Goal: Task Accomplishment & Management: Complete application form

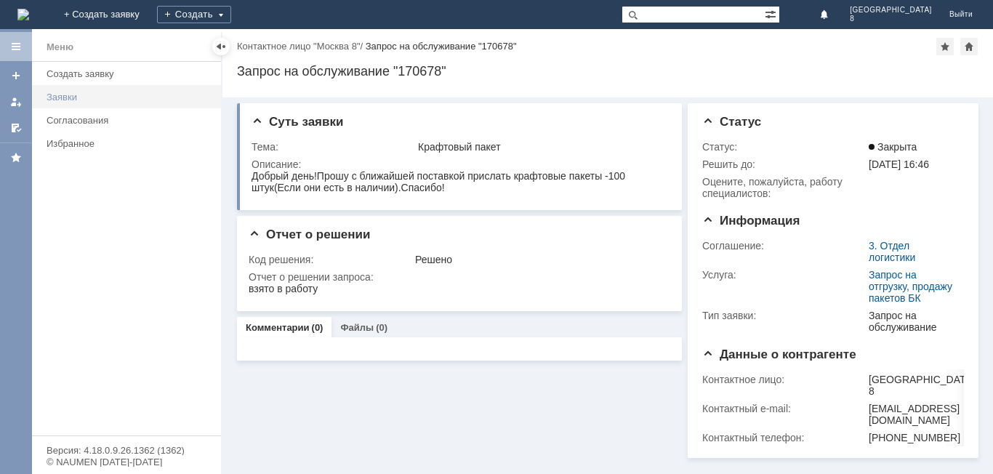
click at [100, 95] on div "Заявки" at bounding box center [130, 97] width 166 height 11
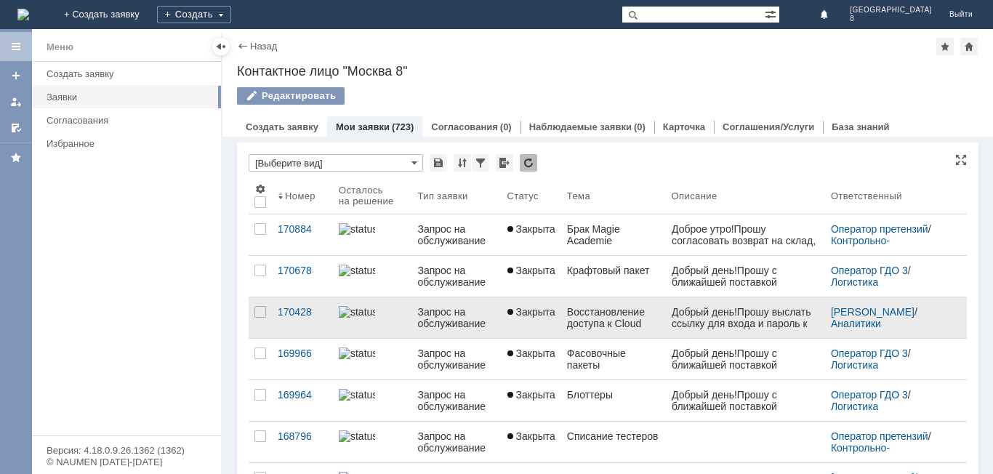
scroll to position [73, 0]
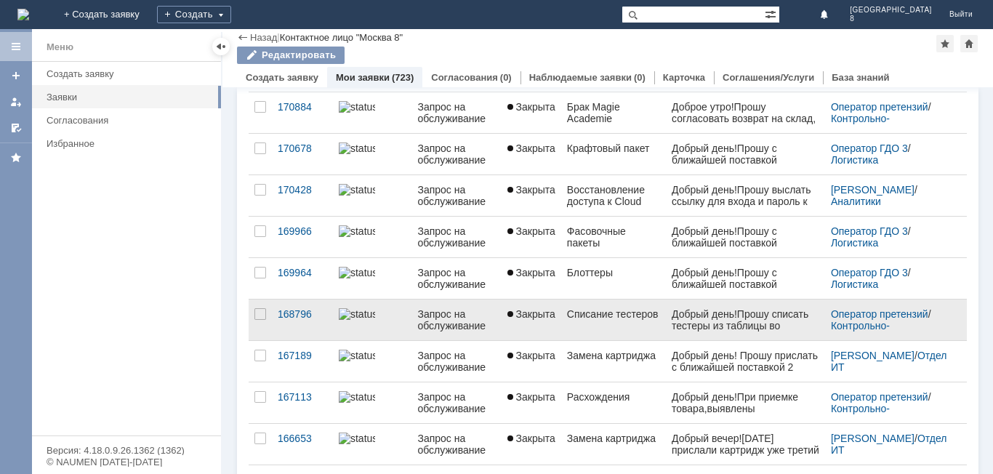
click at [659, 327] on link "Списание тестеров" at bounding box center [613, 320] width 105 height 41
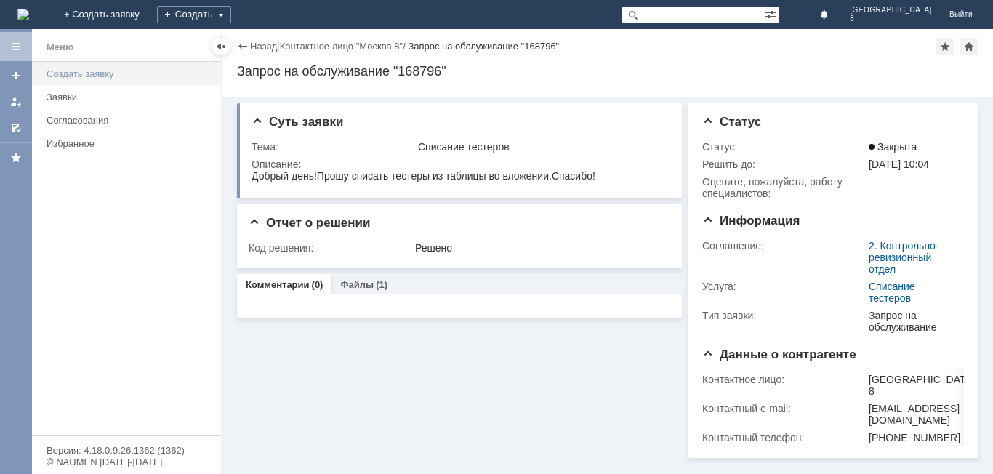
click at [104, 76] on div "Создать заявку" at bounding box center [130, 73] width 166 height 11
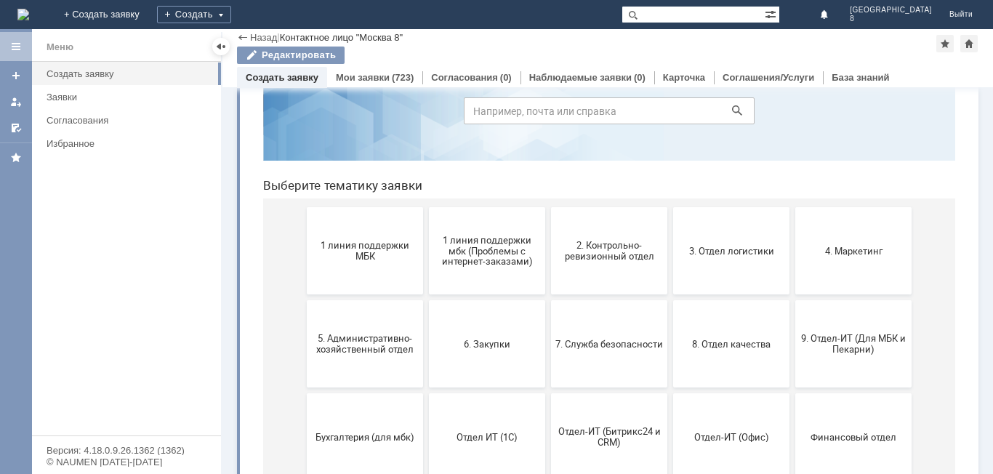
scroll to position [73, 0]
click at [591, 273] on button "2. Контрольно-ревизионный отдел" at bounding box center [609, 250] width 116 height 87
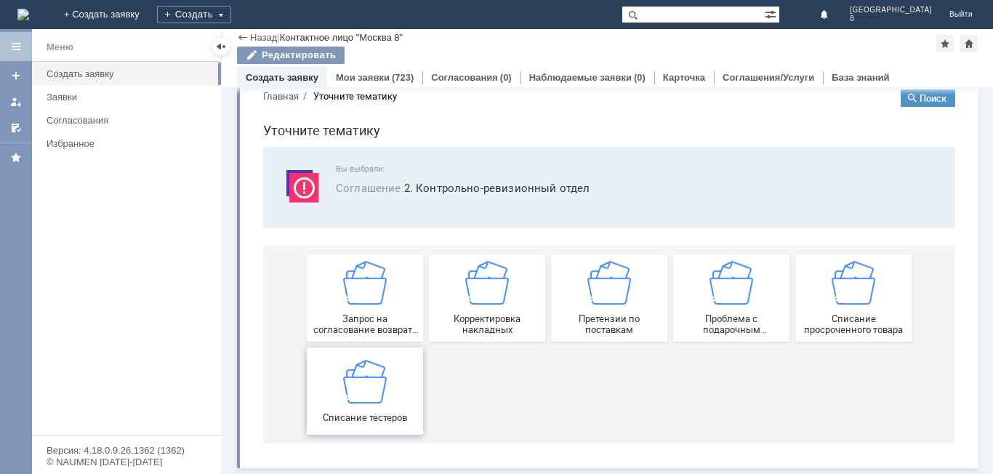
scroll to position [28, 0]
click at [343, 394] on img at bounding box center [365, 381] width 44 height 44
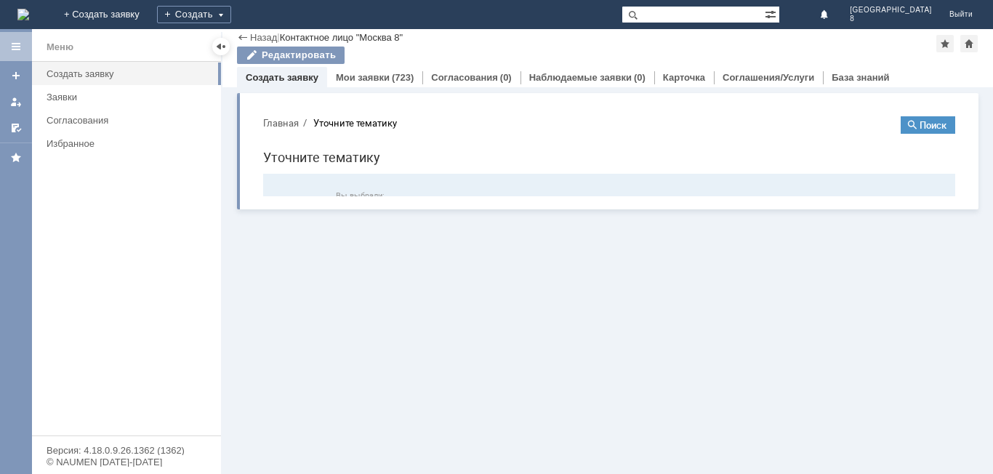
scroll to position [0, 0]
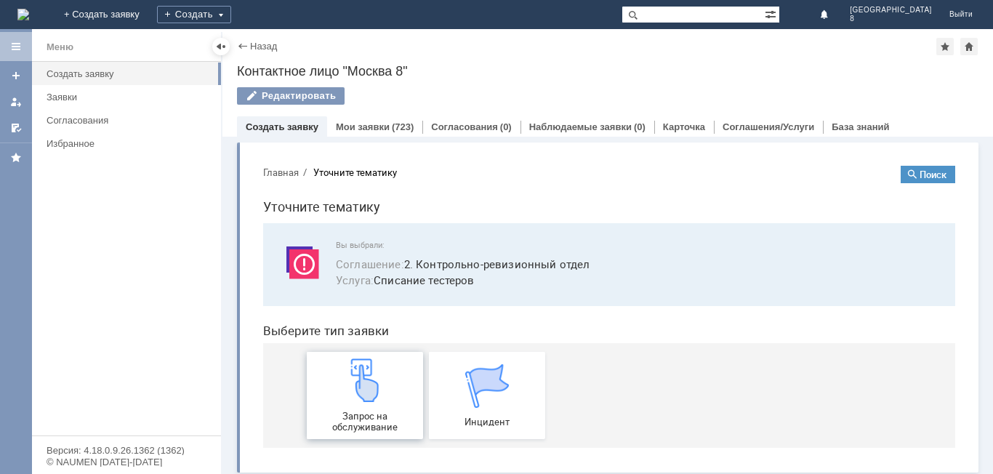
click at [376, 399] on img at bounding box center [365, 381] width 44 height 44
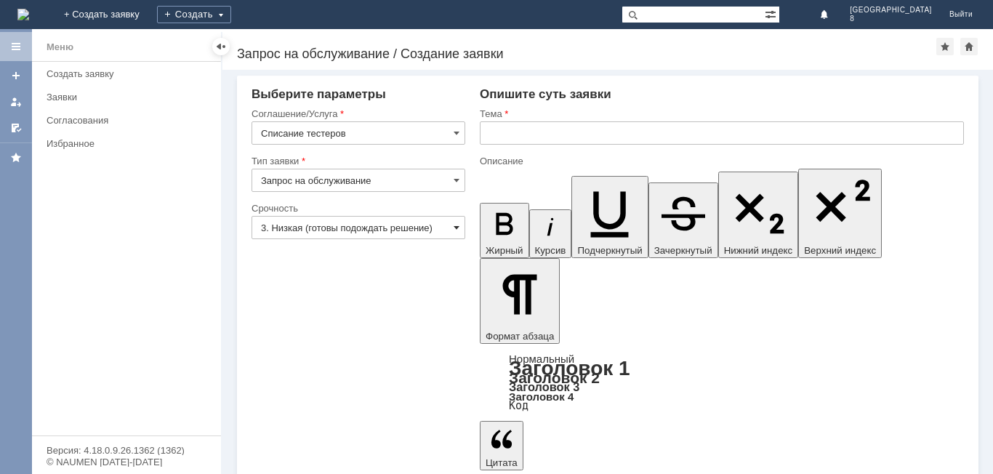
click at [455, 230] on span at bounding box center [457, 228] width 6 height 12
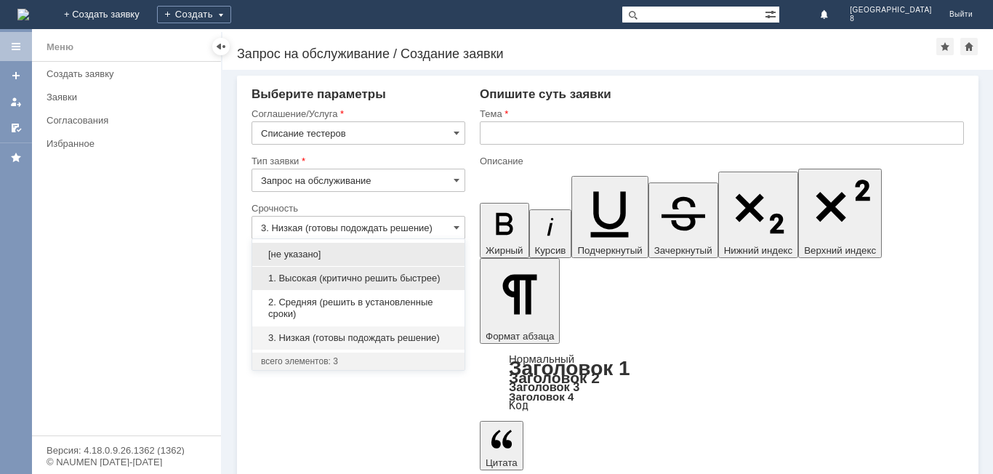
click at [388, 271] on div "1. Высокая (критично решить быстрее)" at bounding box center [358, 278] width 212 height 23
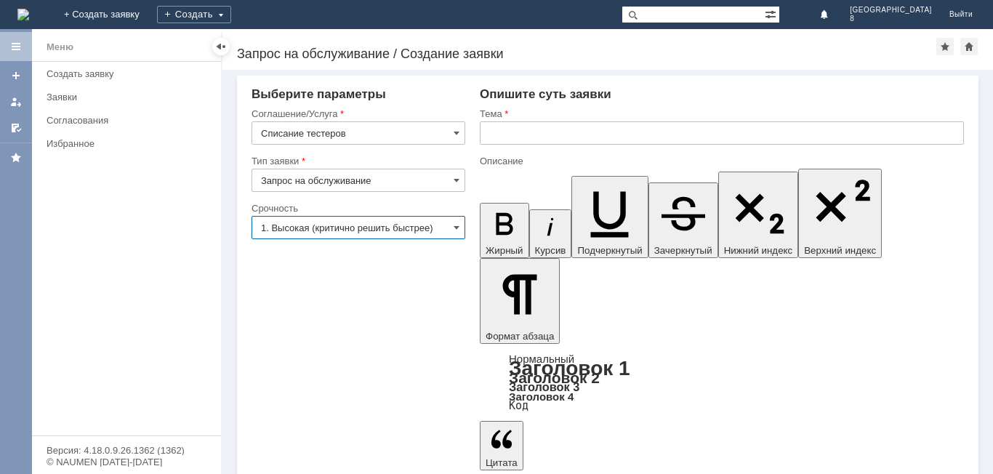
type input "1. Высокая (критично решить быстрее)"
click at [505, 133] on input "text" at bounding box center [722, 132] width 484 height 23
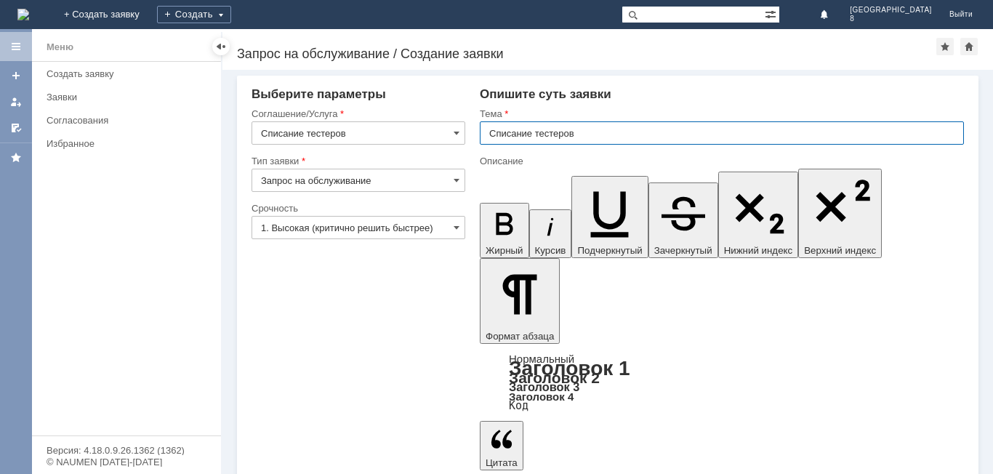
type input "Списание тестеров"
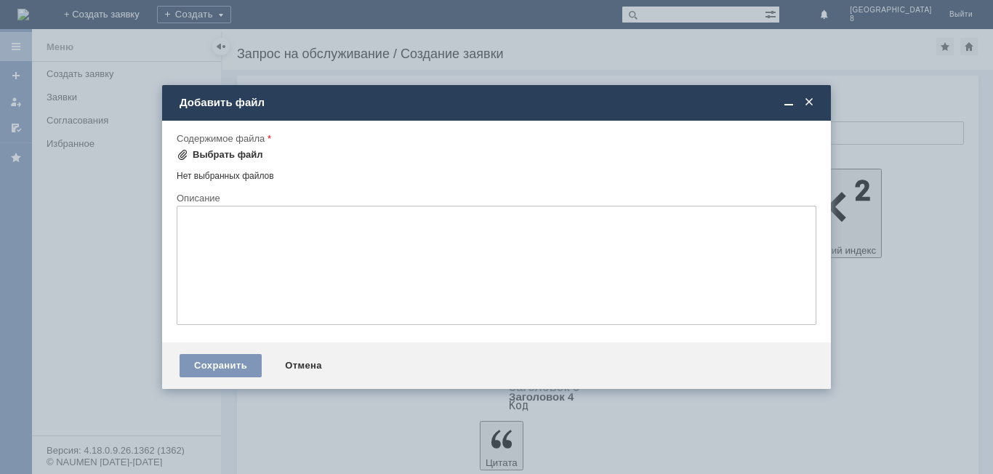
click at [208, 154] on div "Выбрать файл" at bounding box center [228, 155] width 71 height 12
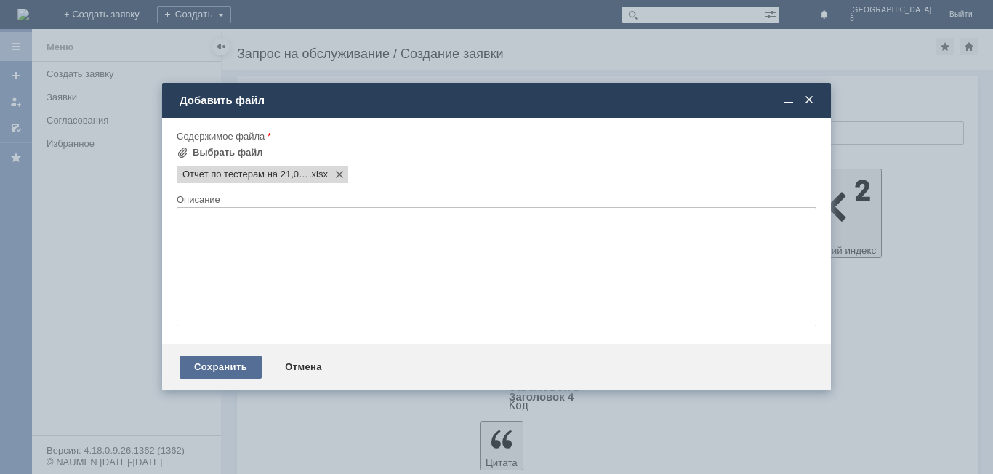
click at [241, 367] on div "Сохранить" at bounding box center [221, 367] width 82 height 23
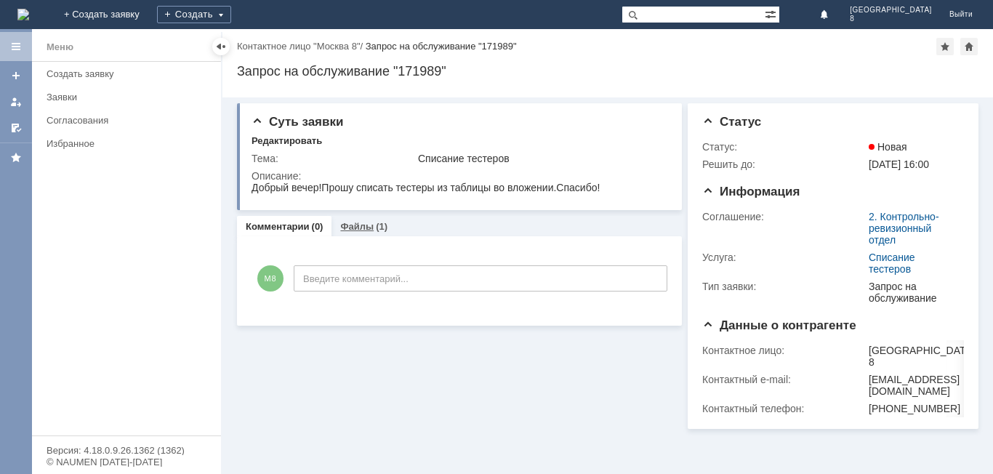
click at [359, 224] on link "Файлы" at bounding box center [356, 226] width 33 height 11
